Goal: Information Seeking & Learning: Learn about a topic

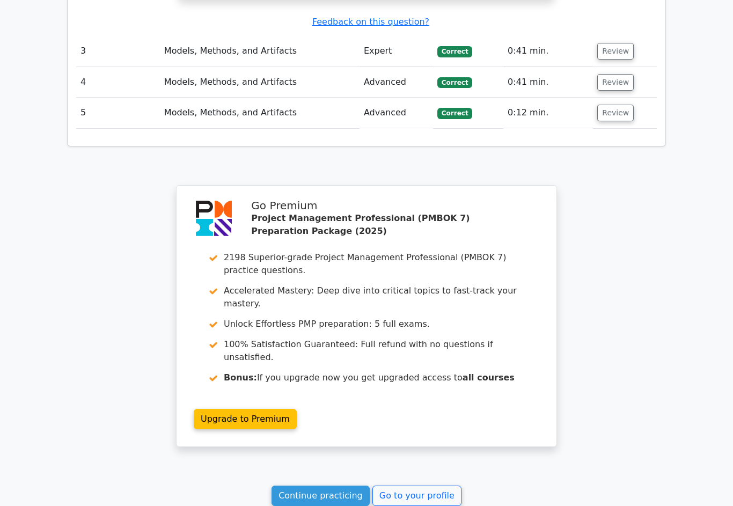
scroll to position [1948, 0]
click at [430, 486] on link "Go to your profile" at bounding box center [417, 496] width 89 height 20
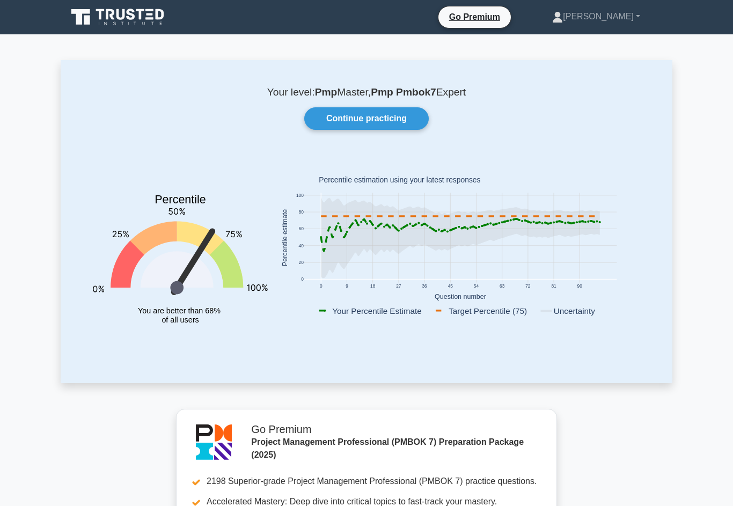
click at [389, 120] on link "Continue practicing" at bounding box center [366, 118] width 125 height 23
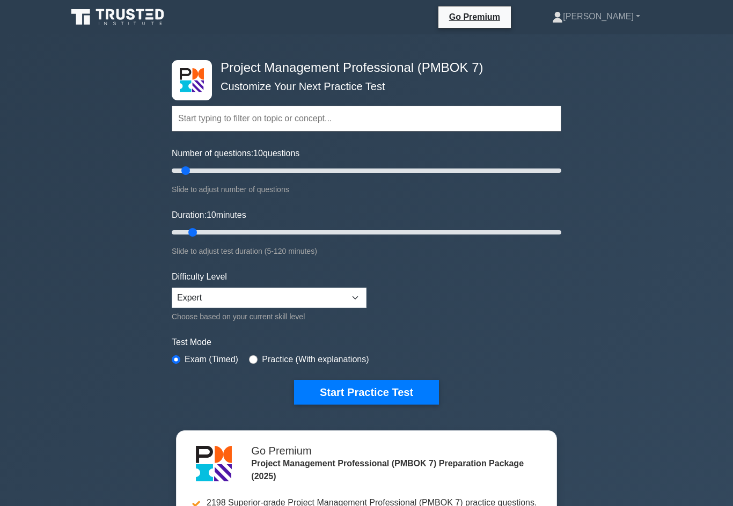
type input "5"
click at [180, 177] on input "Number of questions: 10 questions" at bounding box center [367, 170] width 390 height 13
click at [379, 399] on button "Start Practice Test" at bounding box center [366, 392] width 145 height 25
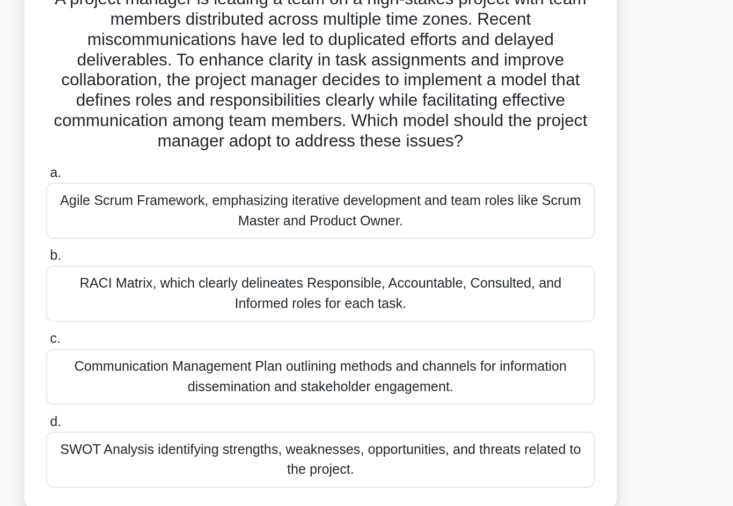
click at [193, 256] on div "RACI Matrix, which clearly delineates Responsible, Accountable, Consulted, and …" at bounding box center [367, 273] width 348 height 35
click at [193, 246] on input "b. RACI Matrix, which clearly delineates Responsible, Accountable, Consulted, a…" at bounding box center [193, 249] width 0 height 7
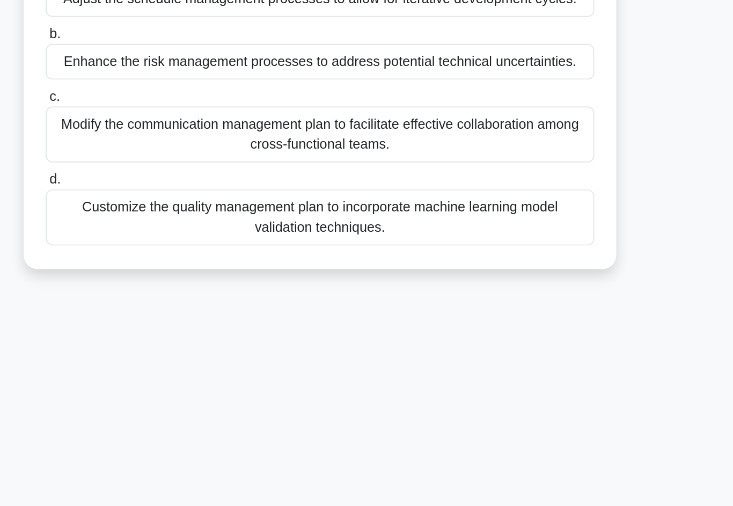
scroll to position [16, 0]
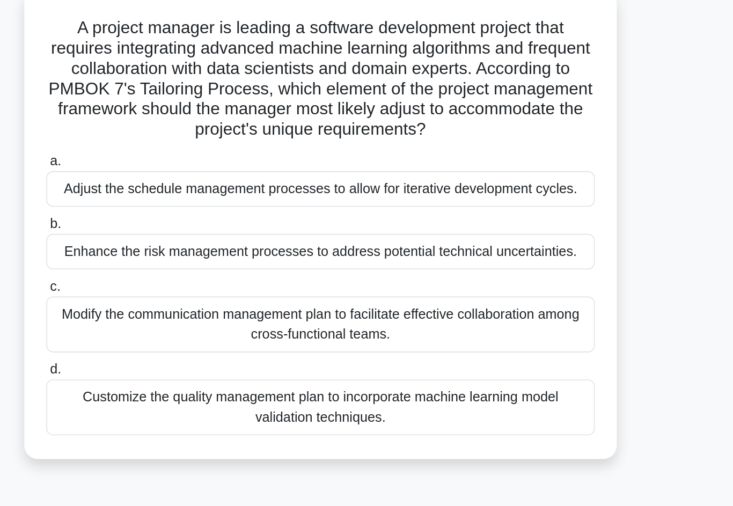
click at [193, 241] on div "Modify the communication management plan to facilitate effective collaboration …" at bounding box center [367, 258] width 348 height 35
click at [193, 238] on input "c. Modify the communication management plan to facilitate effective collaborati…" at bounding box center [193, 234] width 0 height 7
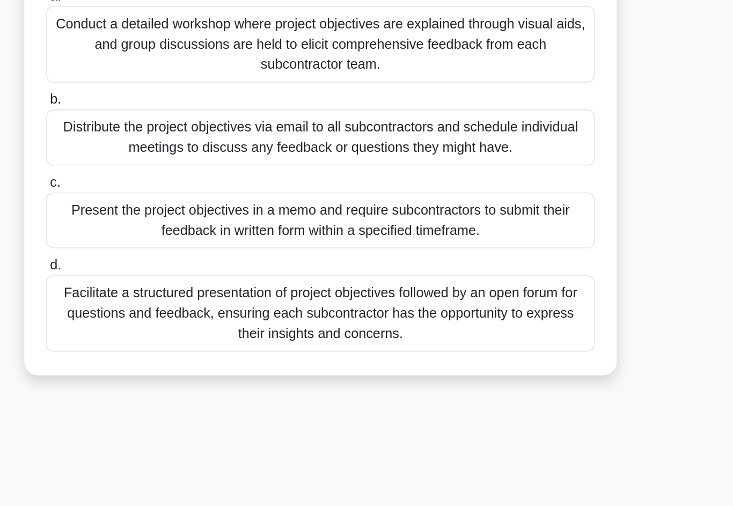
scroll to position [39, 0]
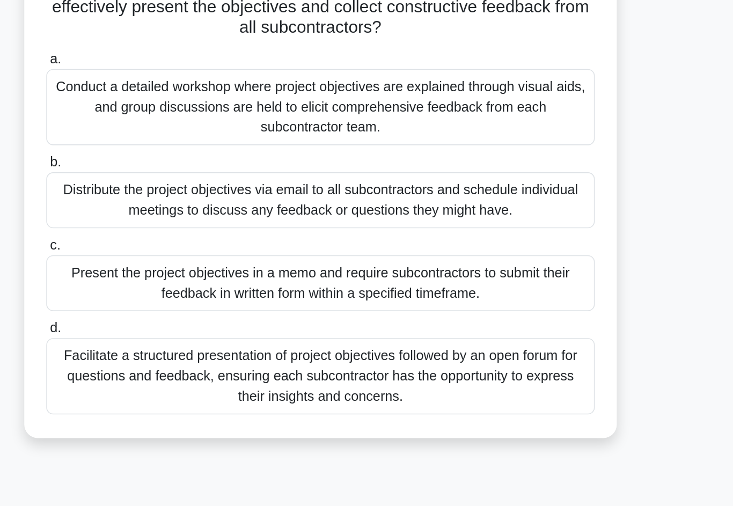
click at [193, 348] on div "Facilitate a structured presentation of project objectives followed by an open …" at bounding box center [367, 372] width 348 height 48
click at [193, 338] on input "d. Facilitate a structured presentation of project objectives followed by an op…" at bounding box center [193, 341] width 0 height 7
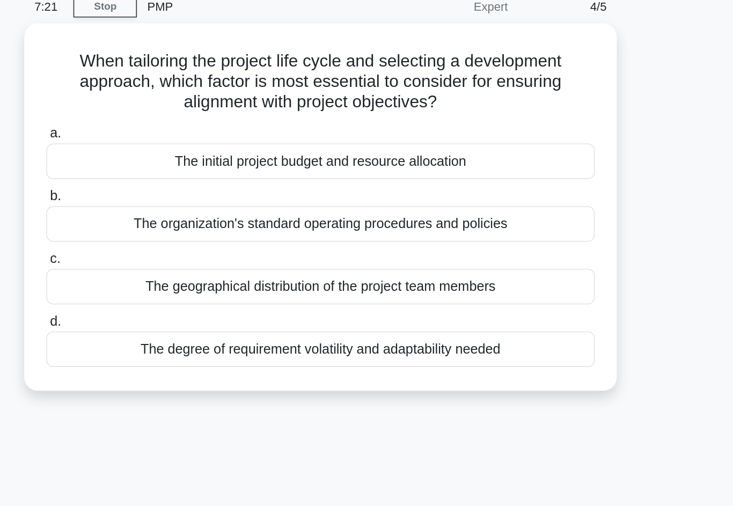
scroll to position [0, 0]
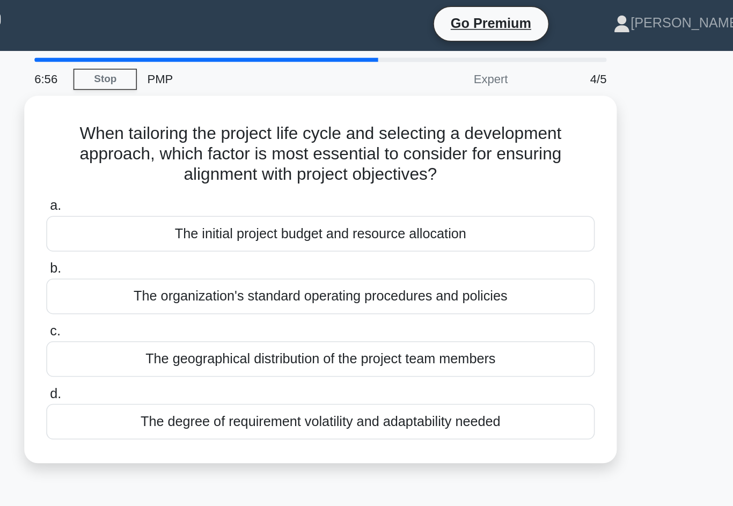
click at [193, 188] on div "The organization's standard operating procedures and policies" at bounding box center [367, 190] width 348 height 23
click at [193, 176] on input "b. The organization's standard operating procedures and policies" at bounding box center [193, 172] width 0 height 7
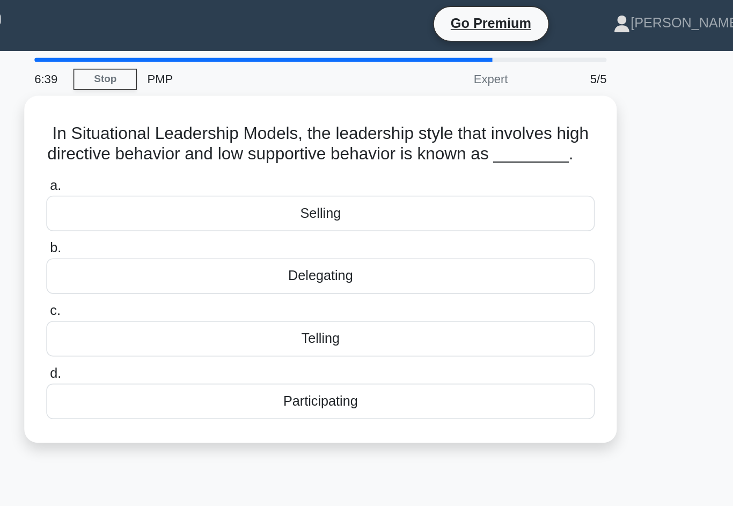
click at [193, 185] on div "Delegating" at bounding box center [367, 177] width 348 height 23
click at [193, 163] on input "b. Delegating" at bounding box center [193, 159] width 0 height 7
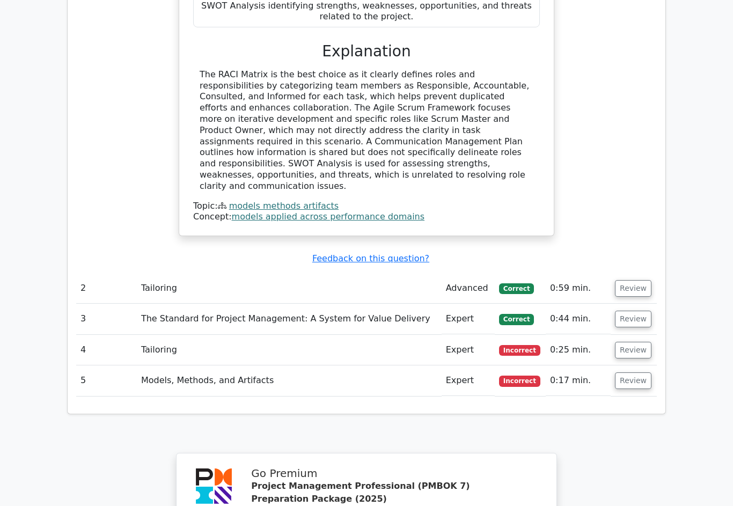
scroll to position [1155, 0]
click at [648, 373] on button "Review" at bounding box center [633, 381] width 37 height 17
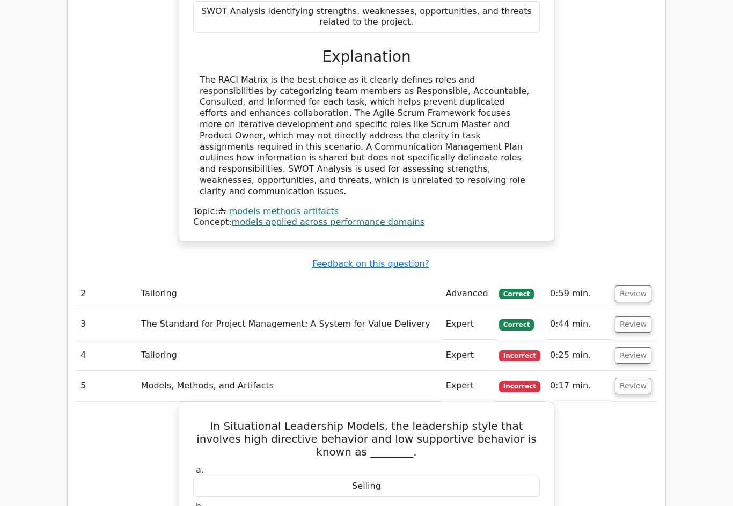
scroll to position [1149, 0]
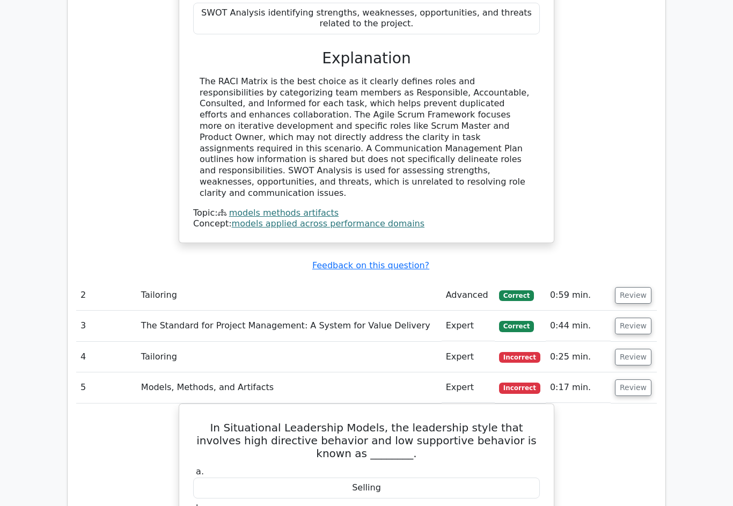
click at [643, 349] on button "Review" at bounding box center [633, 357] width 37 height 17
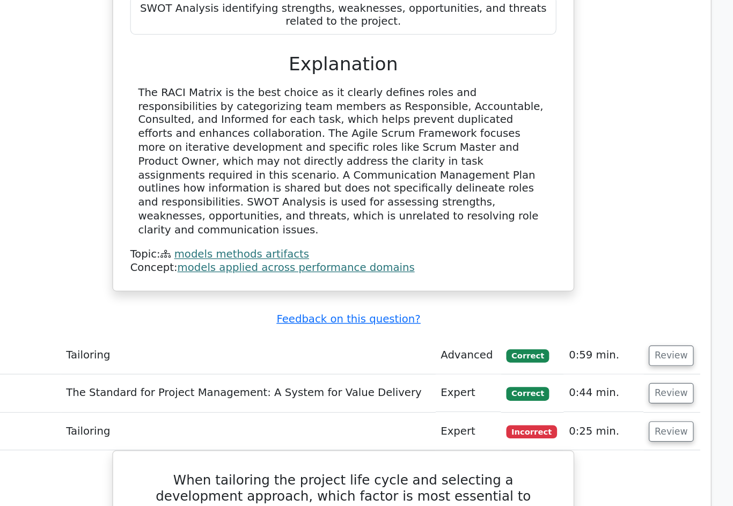
scroll to position [1154, 0]
click at [615, 312] on button "Review" at bounding box center [633, 320] width 37 height 17
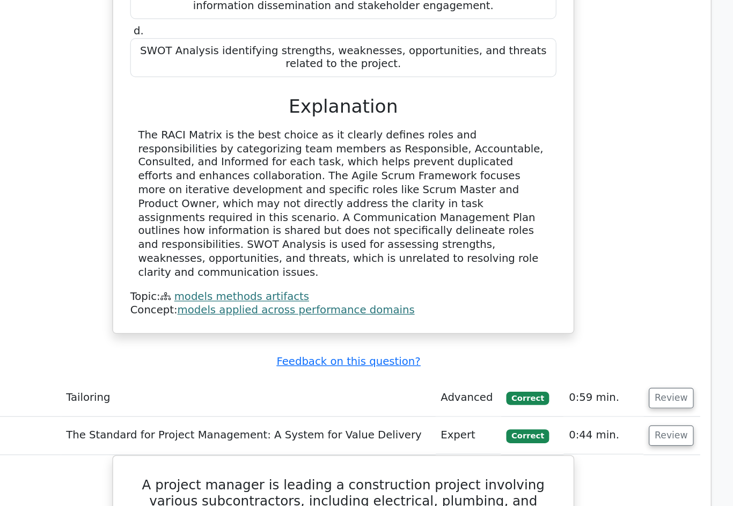
click at [615, 315] on button "Review" at bounding box center [633, 323] width 37 height 17
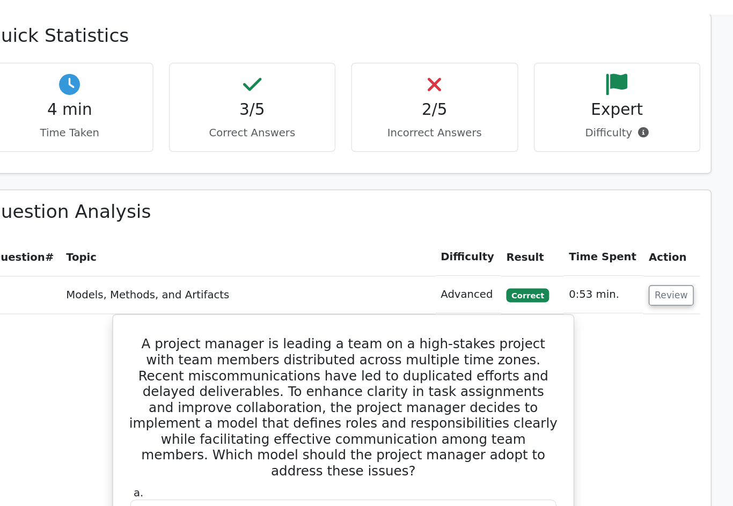
scroll to position [601, 0]
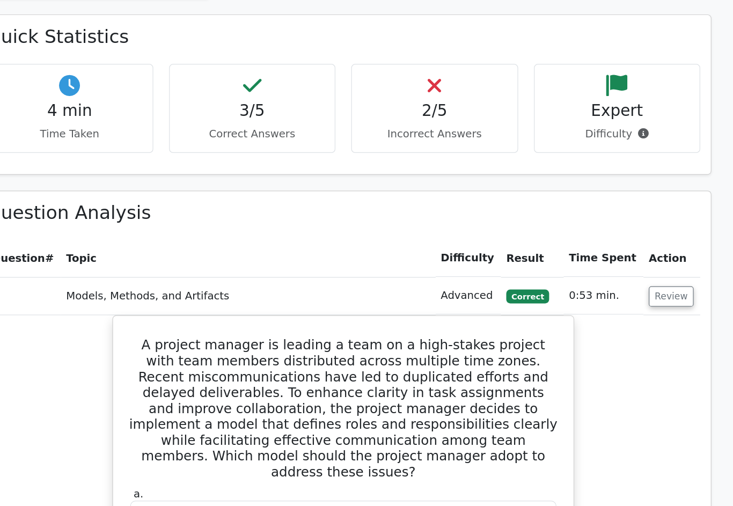
click at [615, 233] on button "Review" at bounding box center [633, 241] width 37 height 17
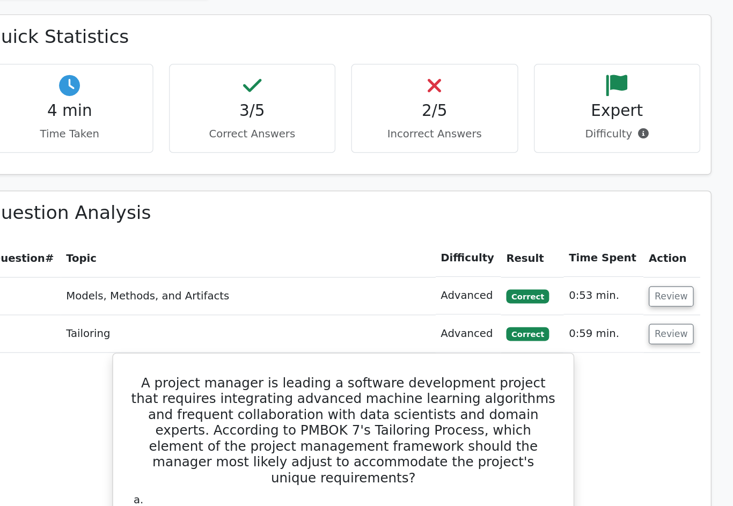
click at [615, 264] on button "Review" at bounding box center [633, 272] width 37 height 17
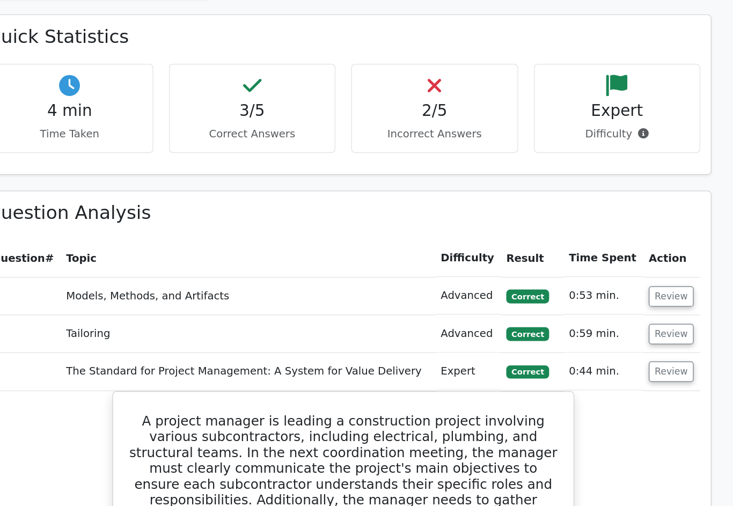
click at [615, 294] on button "Review" at bounding box center [633, 302] width 37 height 17
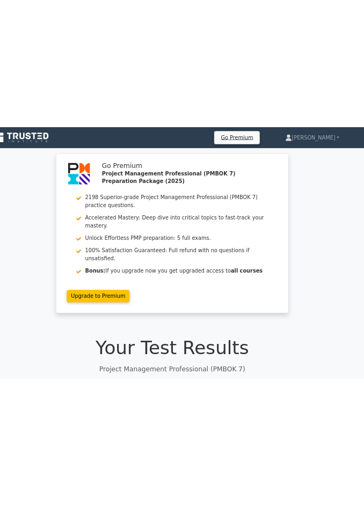
scroll to position [0, 0]
